Goal: Task Accomplishment & Management: Manage account settings

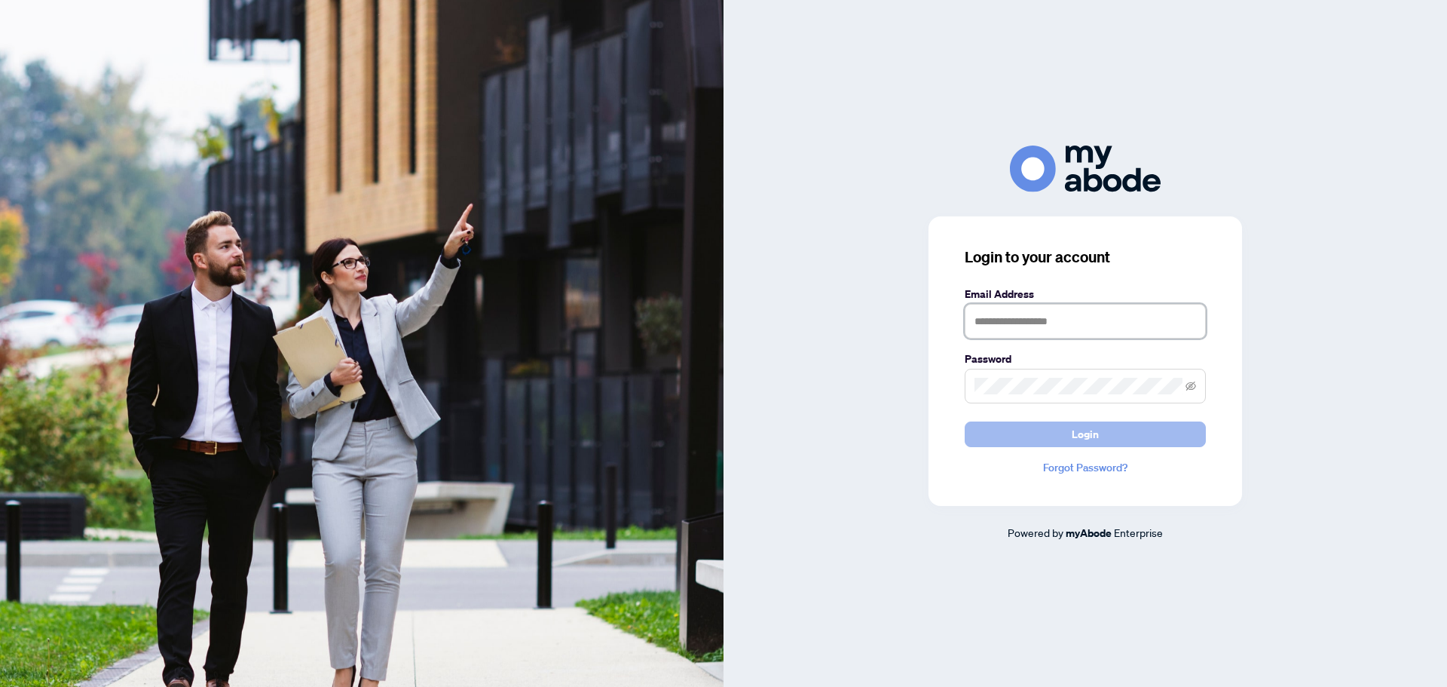
type input "**********"
click at [1017, 431] on button "Login" at bounding box center [1085, 434] width 241 height 26
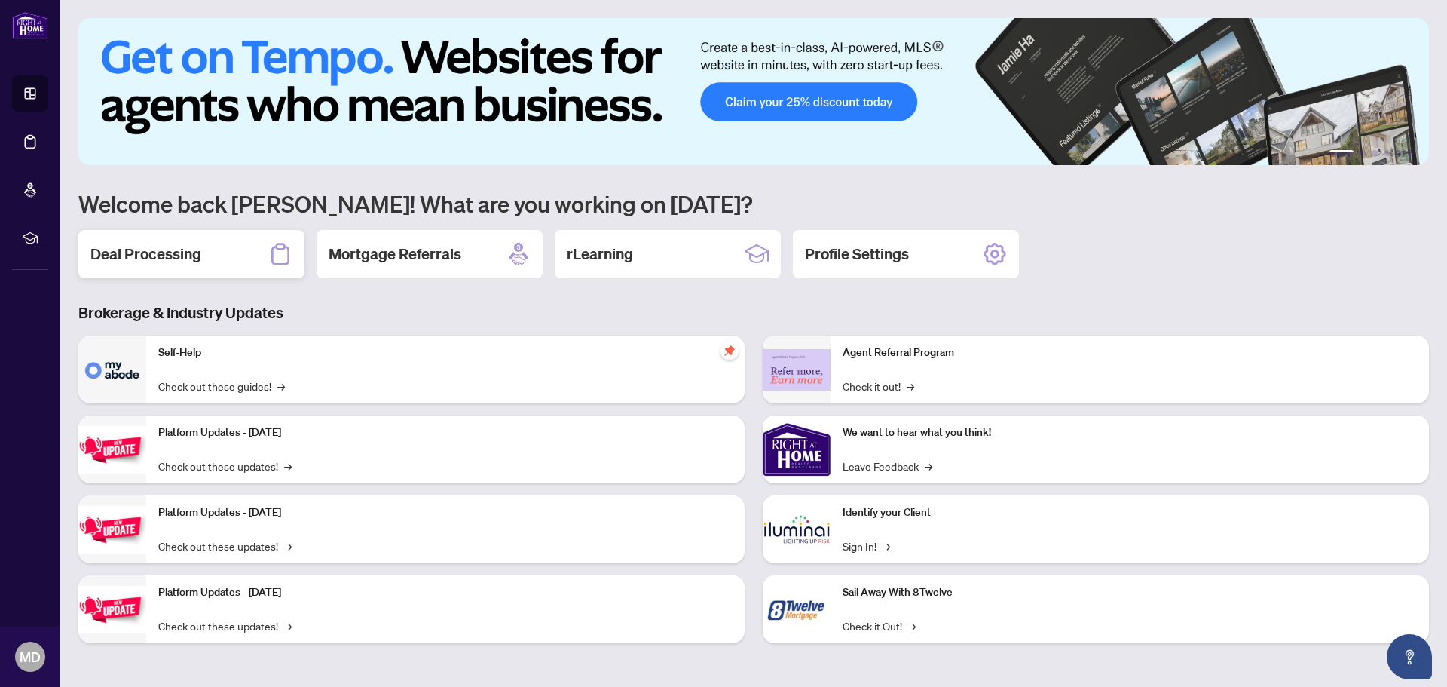
click at [155, 238] on div "Deal Processing" at bounding box center [191, 254] width 226 height 48
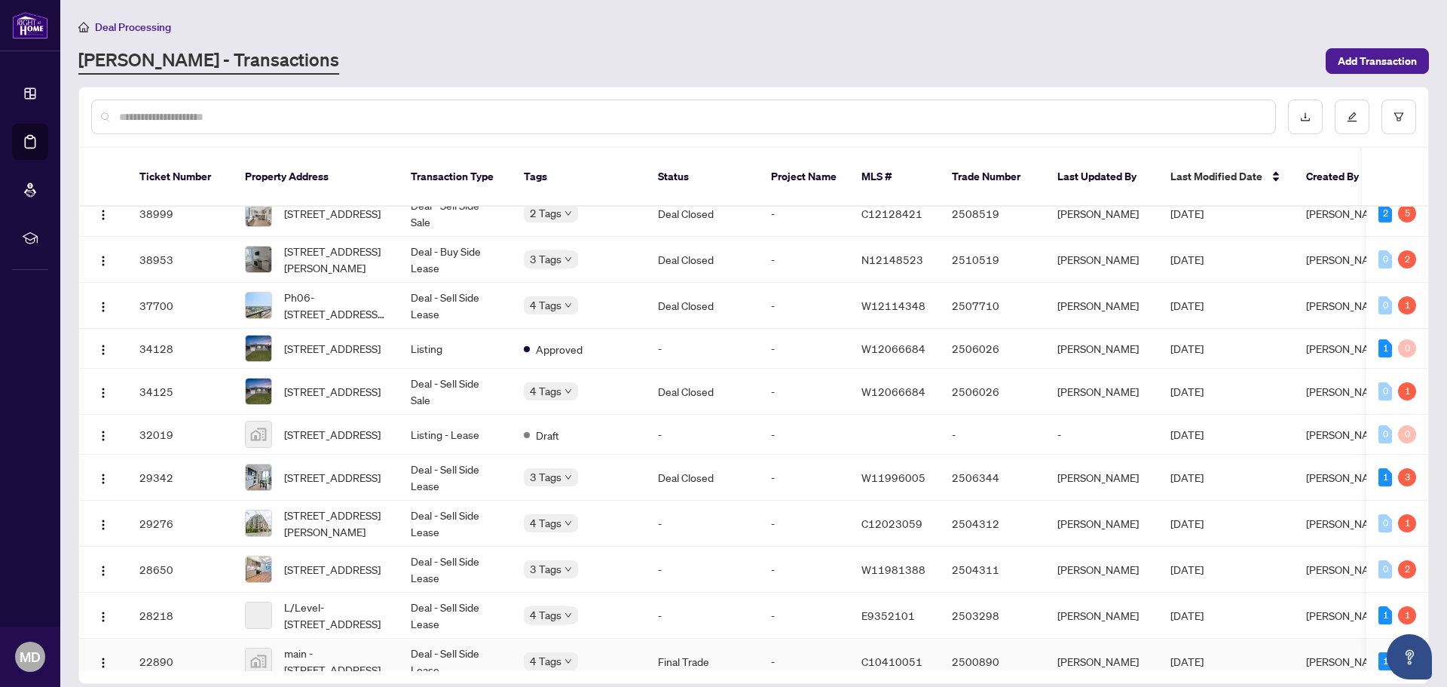
scroll to position [592, 0]
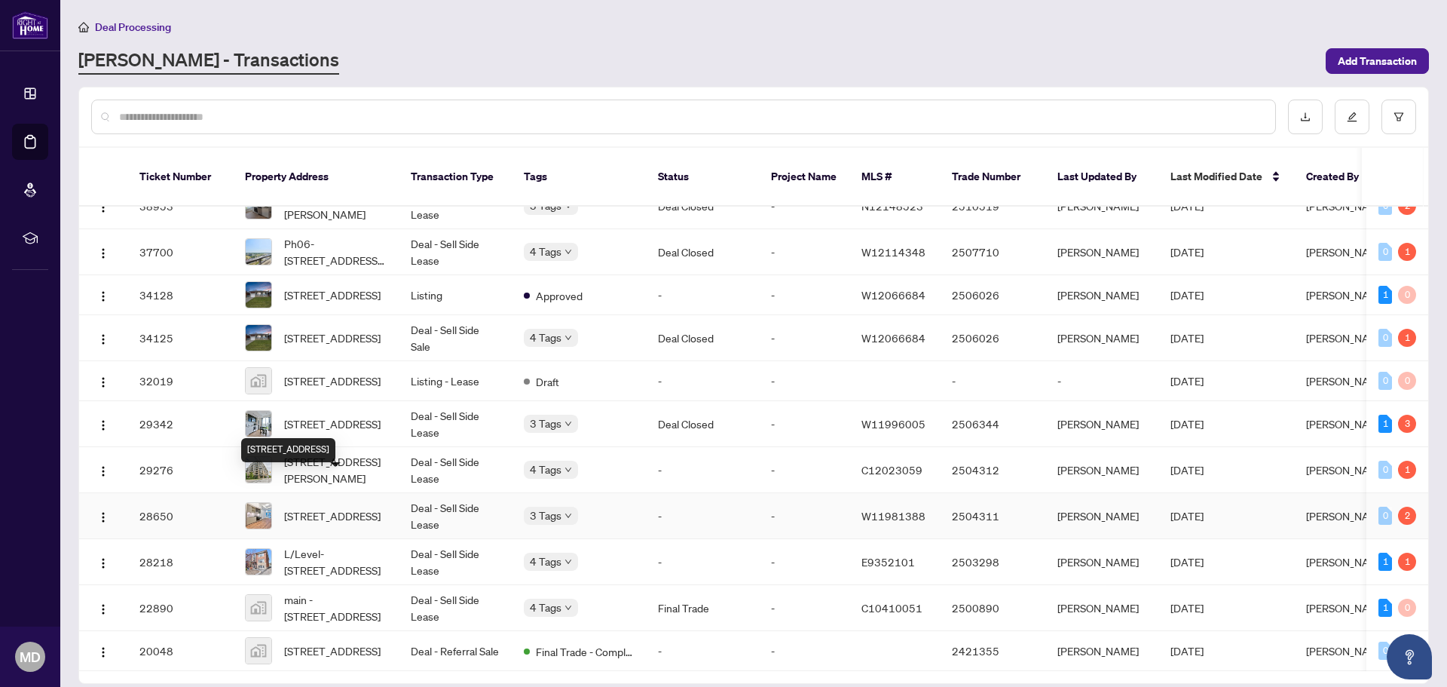
click at [353, 507] on span "[STREET_ADDRESS]" at bounding box center [332, 515] width 96 height 17
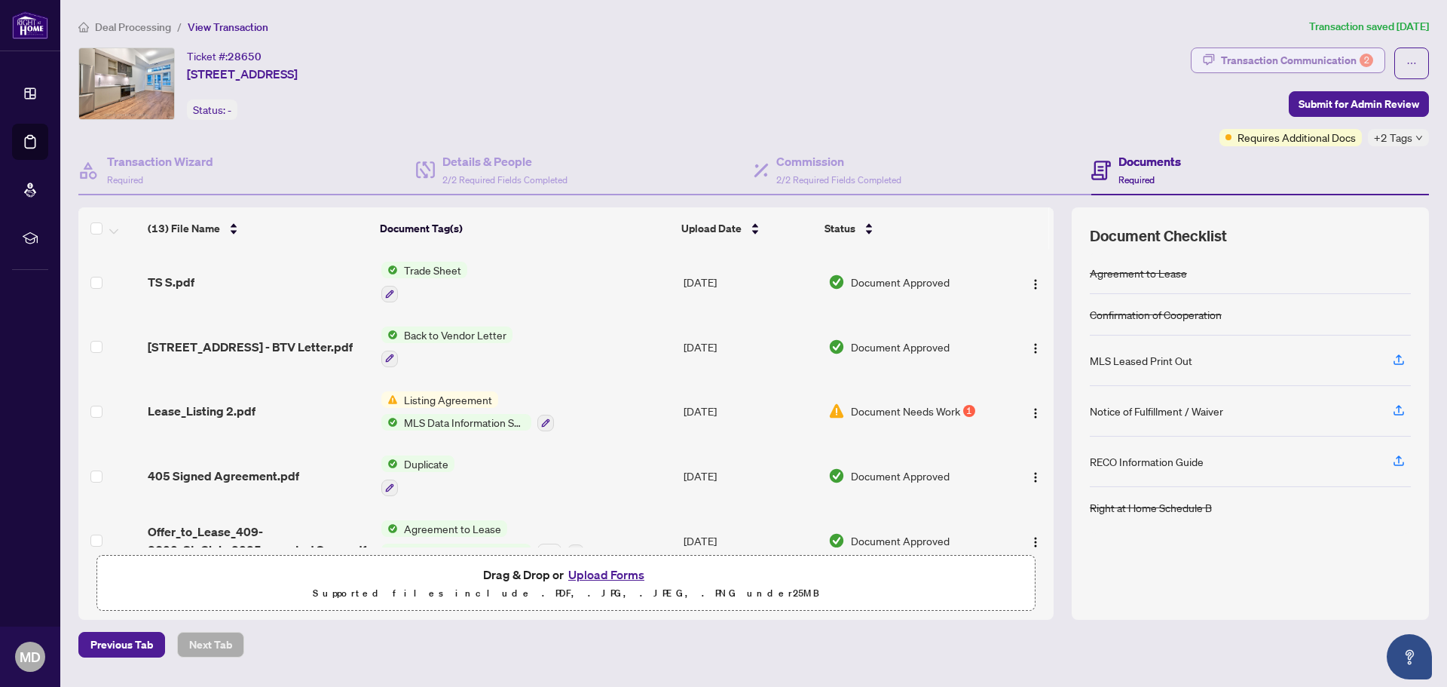
click at [1308, 57] on div "Transaction Communication 2" at bounding box center [1297, 60] width 152 height 24
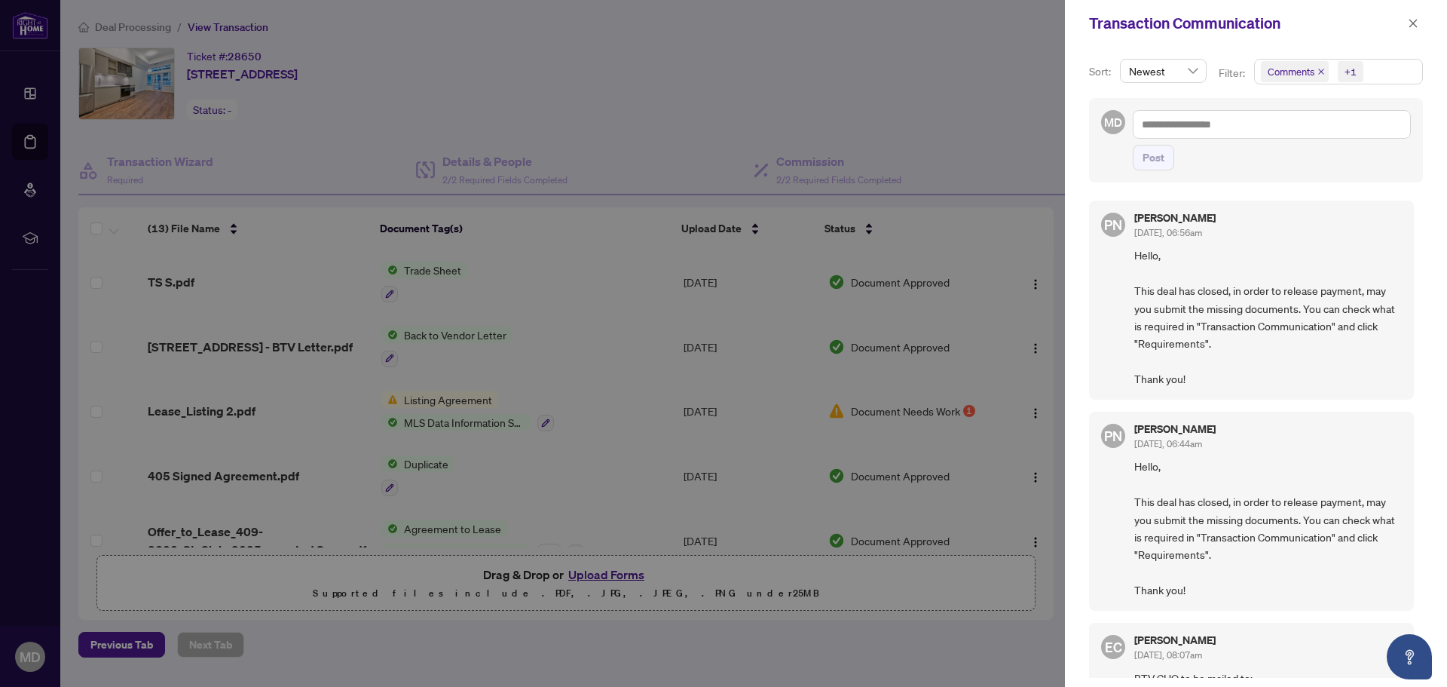
click at [1311, 69] on span "Comments" at bounding box center [1291, 71] width 47 height 15
click at [1289, 150] on span "Requirements" at bounding box center [1317, 155] width 67 height 14
click at [984, 102] on div at bounding box center [723, 343] width 1447 height 687
click at [1291, 72] on span "Comments" at bounding box center [1291, 71] width 47 height 15
click at [1291, 164] on div "Requirements" at bounding box center [1337, 155] width 148 height 18
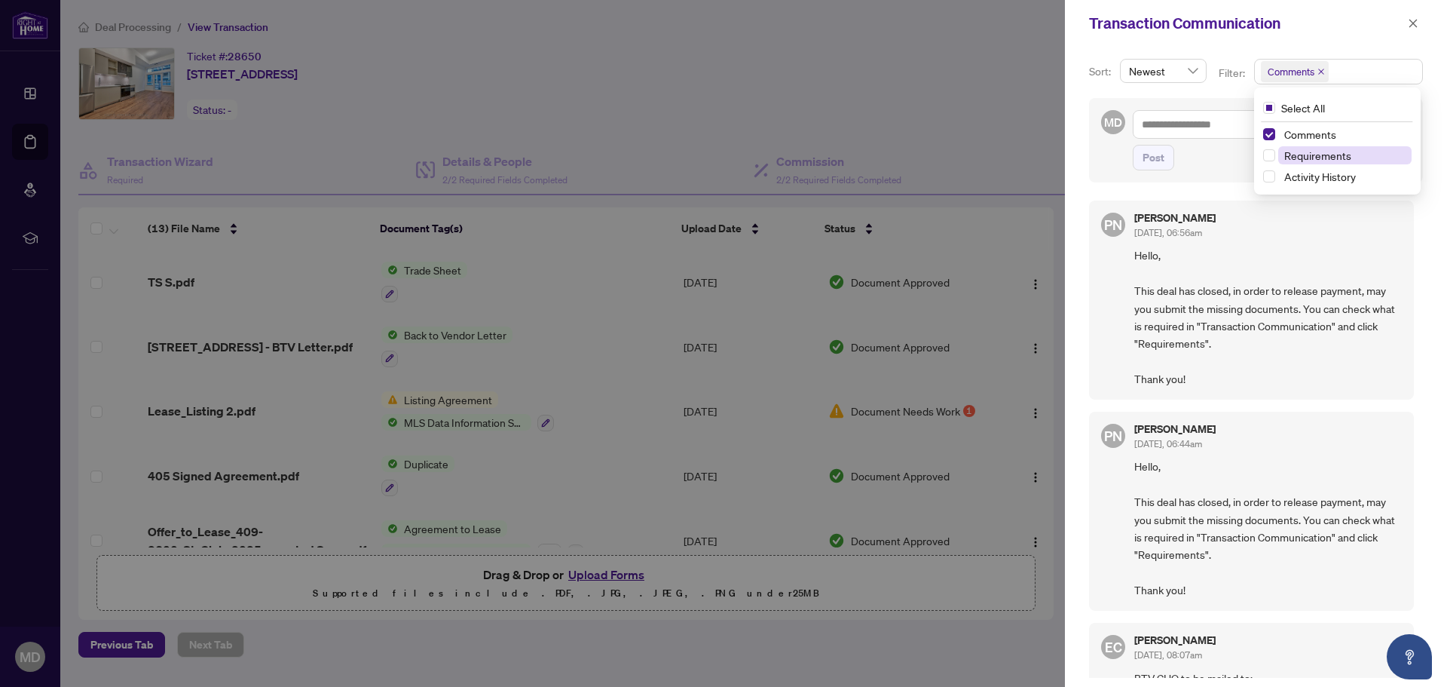
click at [1291, 156] on span "Requirements" at bounding box center [1317, 155] width 67 height 14
click at [1286, 127] on span "Comments" at bounding box center [1344, 134] width 133 height 18
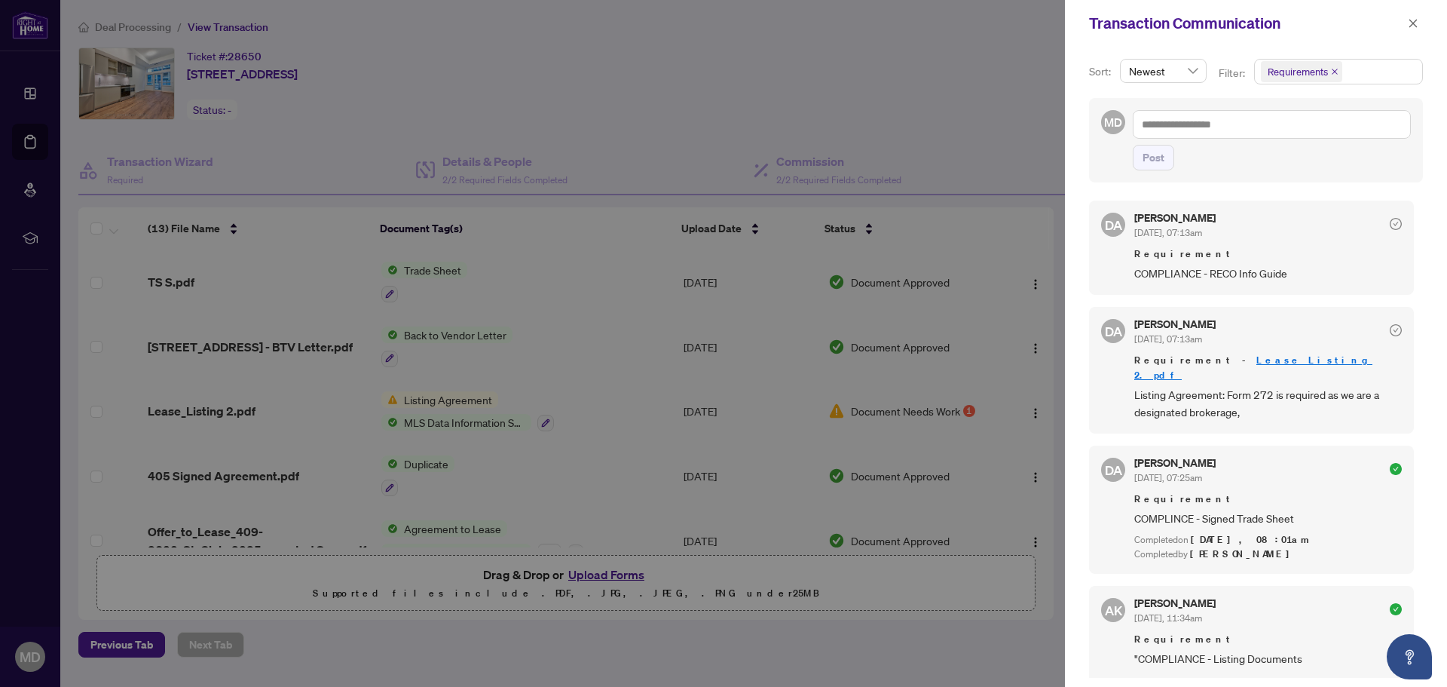
click at [987, 117] on div at bounding box center [723, 343] width 1447 height 687
click at [1411, 23] on icon "close" at bounding box center [1413, 23] width 11 height 11
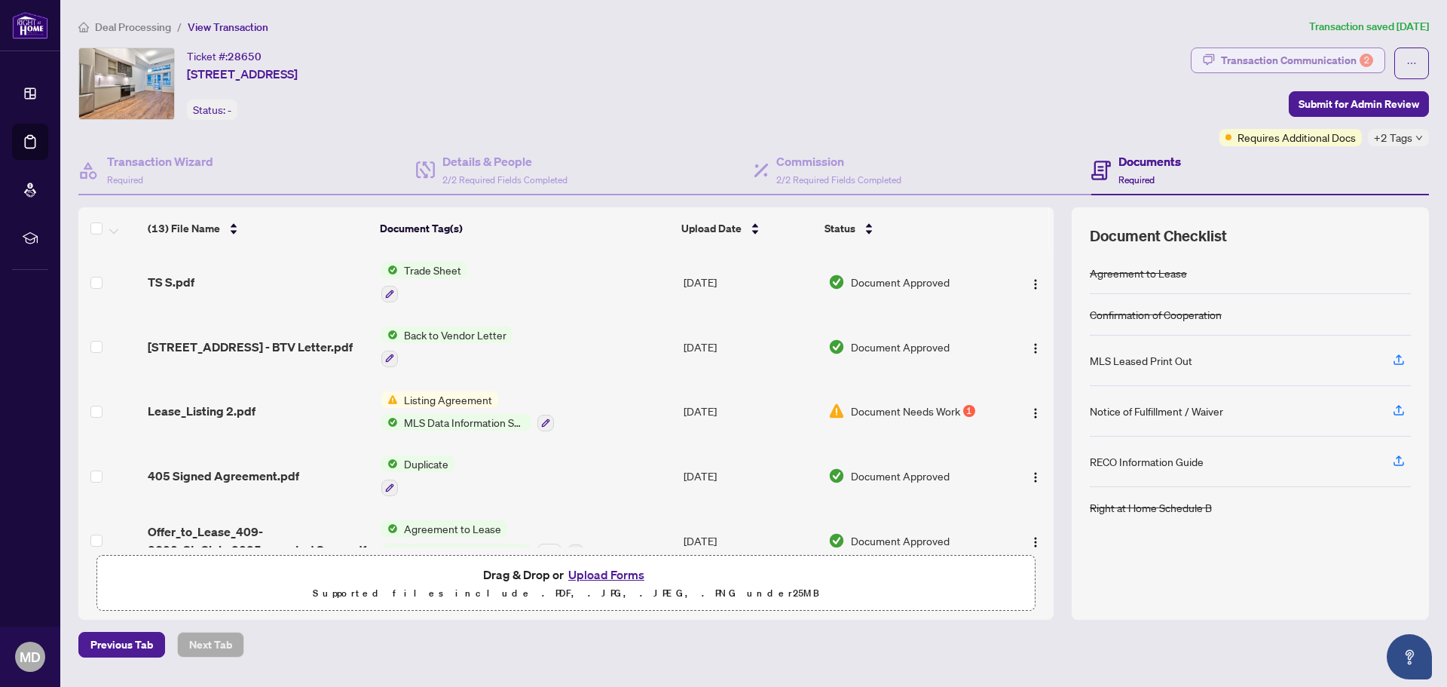
click at [1307, 60] on div "Transaction Communication 2" at bounding box center [1297, 60] width 152 height 24
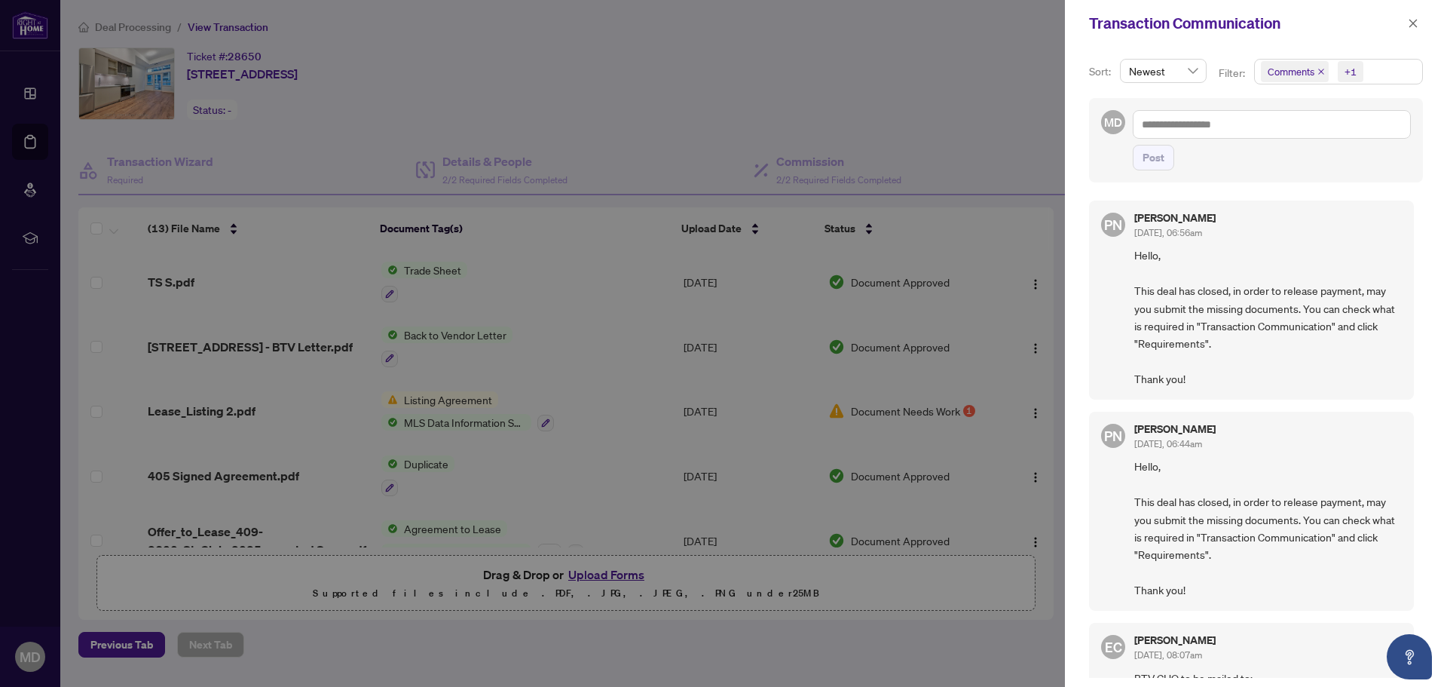
click at [1317, 71] on icon "close" at bounding box center [1321, 72] width 8 height 8
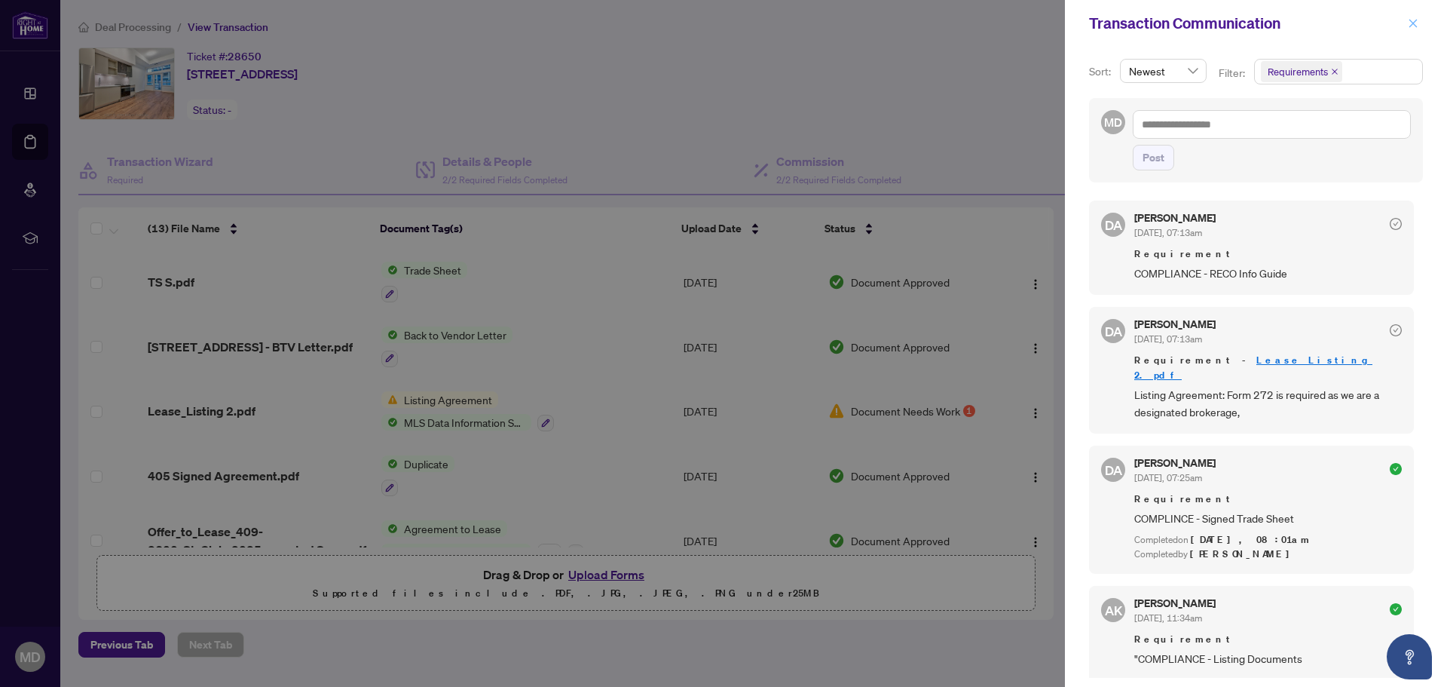
click at [1416, 24] on icon "close" at bounding box center [1413, 23] width 11 height 11
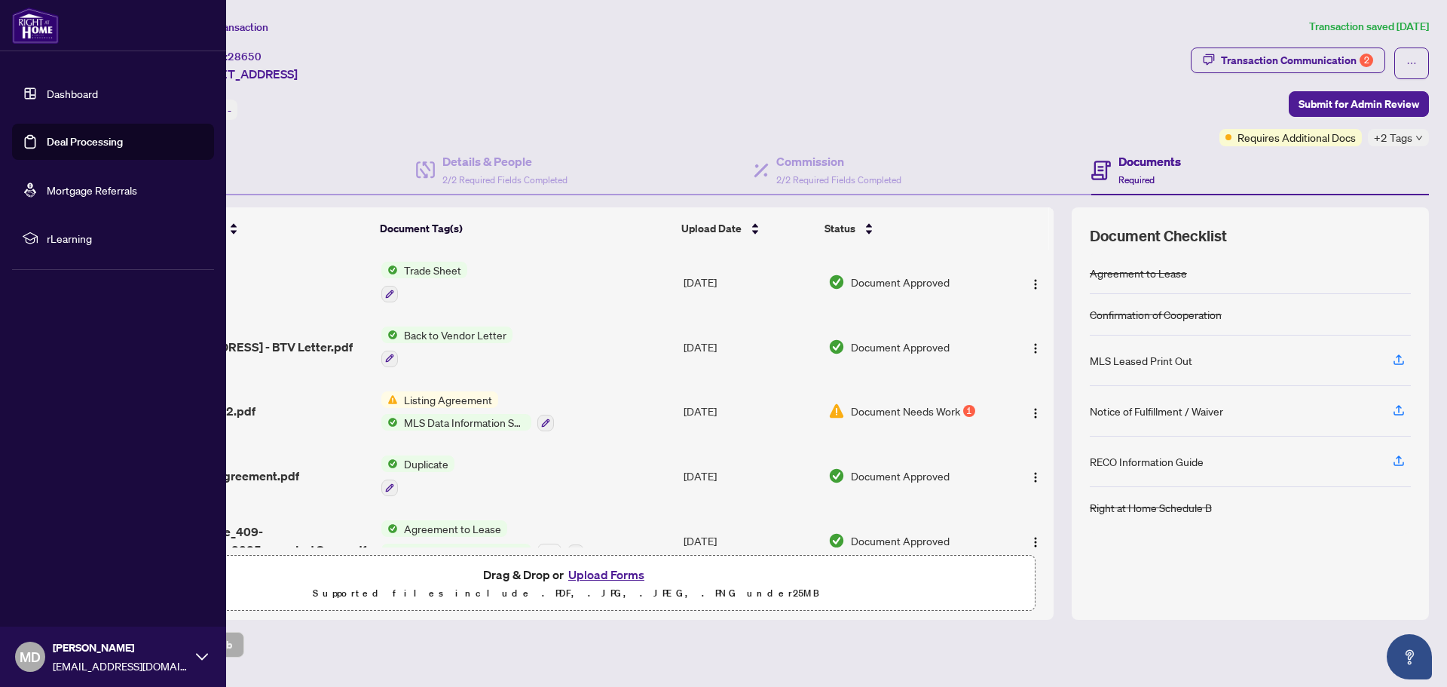
click at [98, 97] on link "Dashboard" at bounding box center [72, 94] width 51 height 14
